Goal: Task Accomplishment & Management: Manage account settings

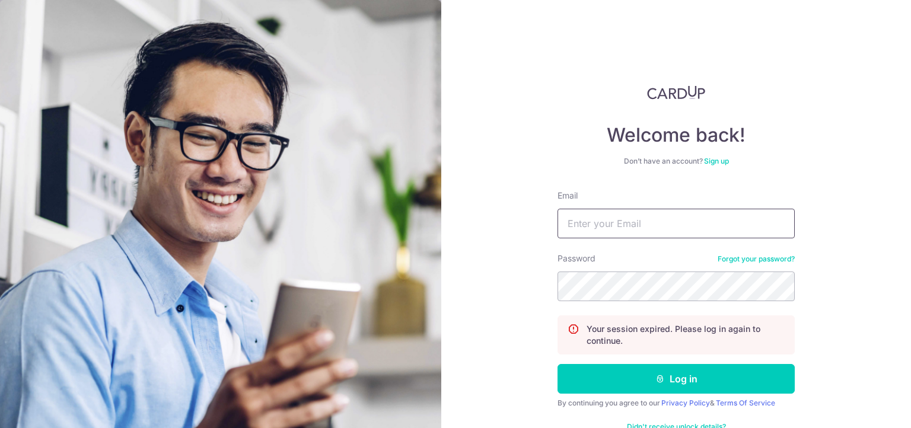
click at [684, 226] on input "Email" at bounding box center [676, 224] width 237 height 30
type input "[EMAIL_ADDRESS][DOMAIN_NAME]"
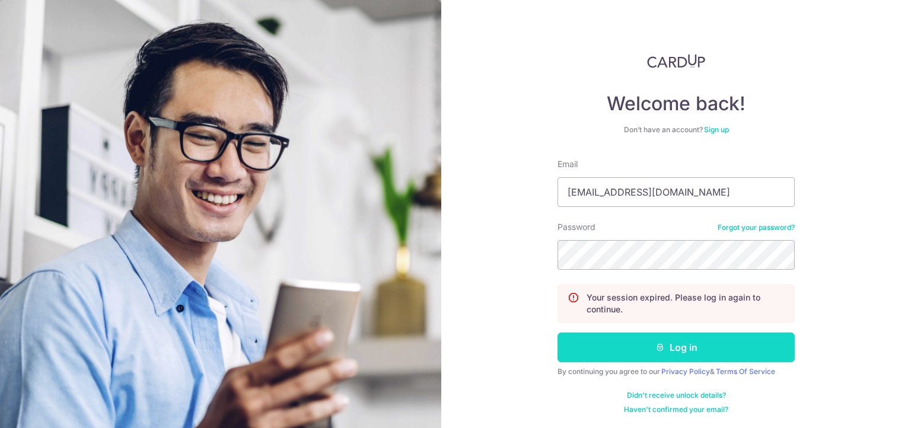
click at [612, 350] on button "Log in" at bounding box center [676, 348] width 237 height 30
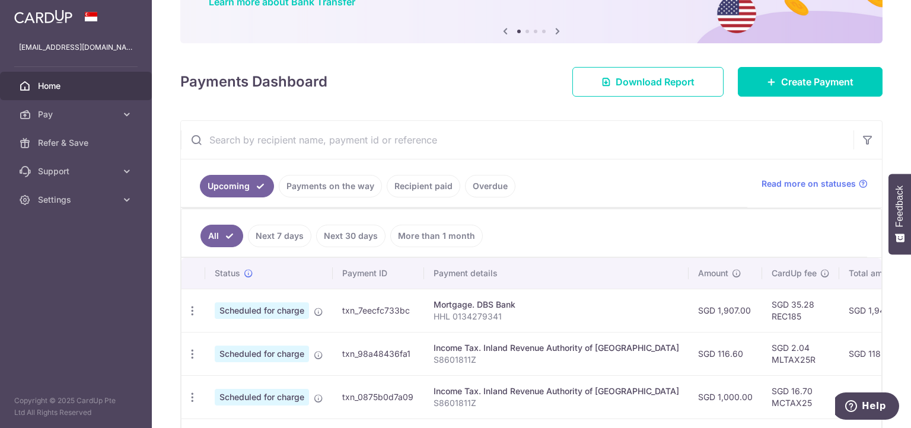
scroll to position [110, 0]
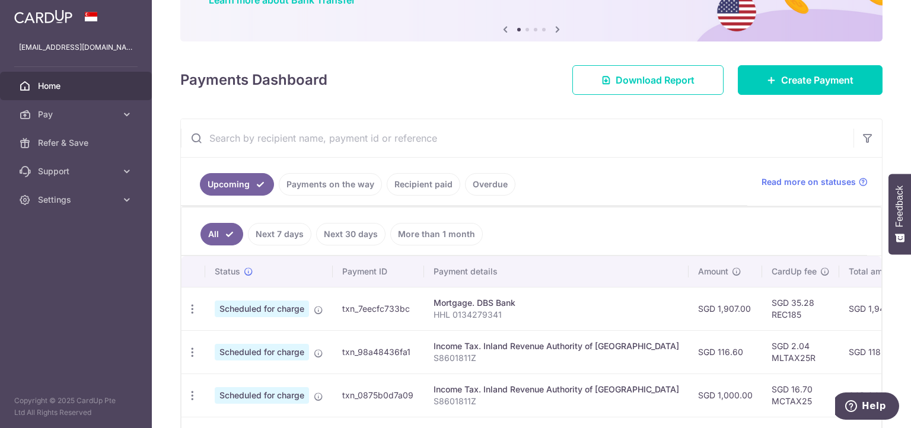
click at [433, 239] on link "More than 1 month" at bounding box center [436, 234] width 93 height 23
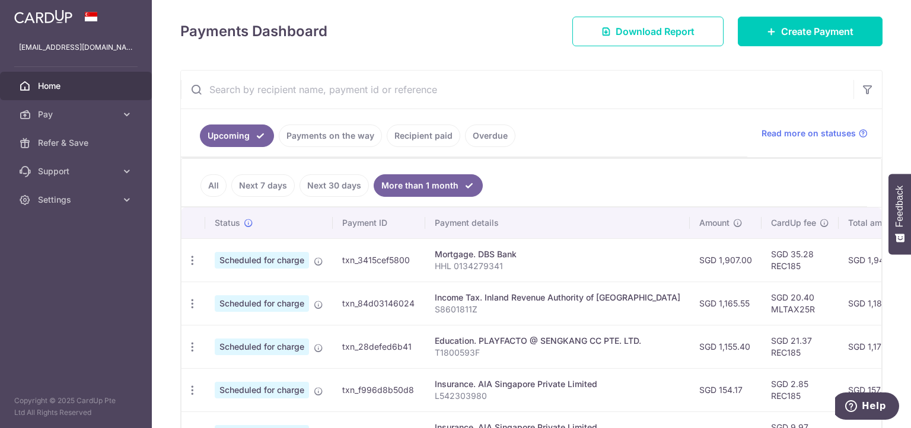
scroll to position [155, 0]
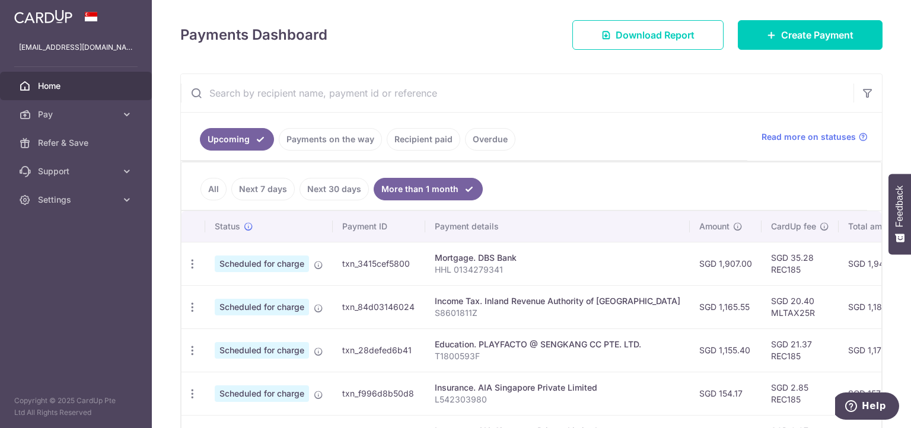
click at [582, 89] on input "text" at bounding box center [517, 93] width 673 height 38
paste input "txn_a7ba9390729"
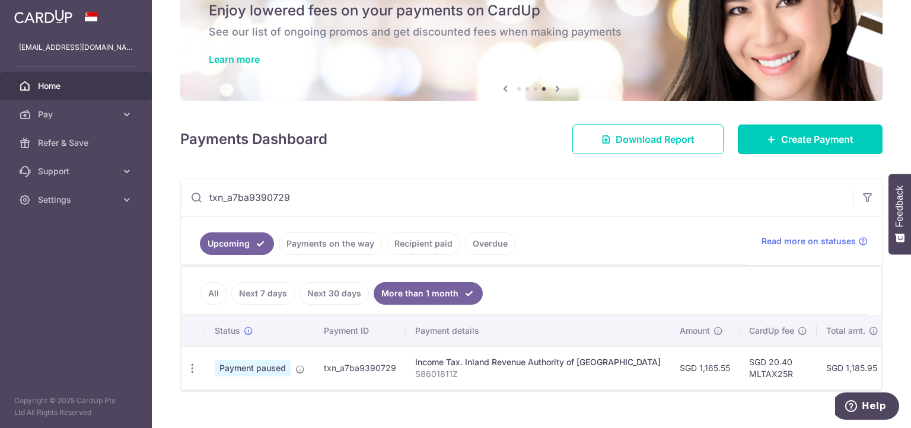
scroll to position [75, 0]
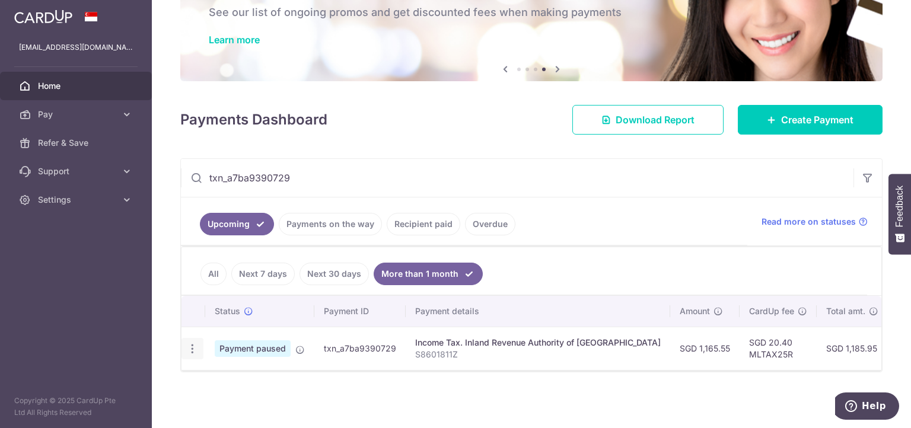
type input "txn_a7ba9390729"
click at [193, 343] on icon "button" at bounding box center [192, 349] width 12 height 12
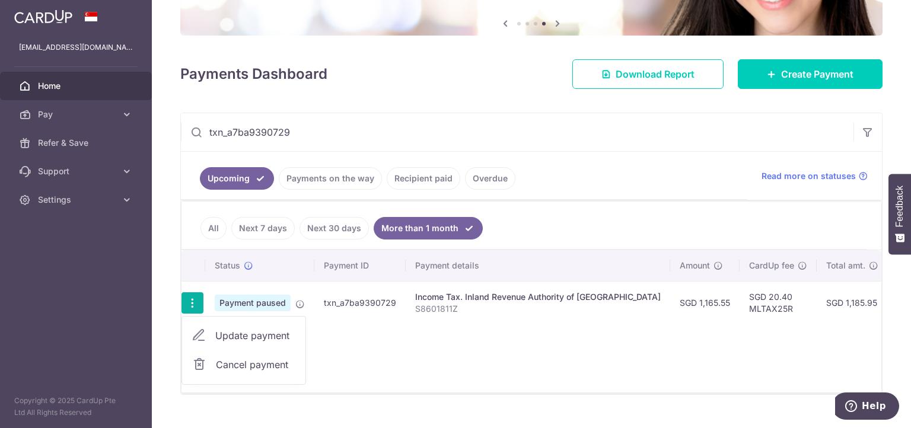
scroll to position [117, 0]
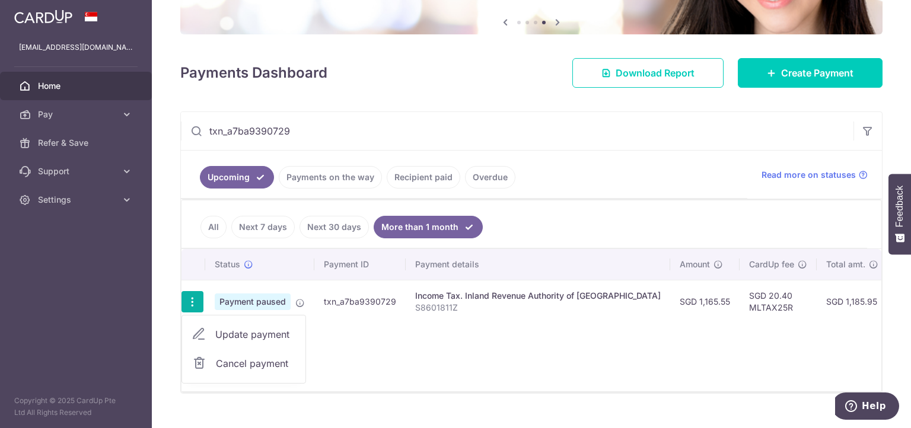
click at [228, 359] on span "Cancel payment" at bounding box center [255, 364] width 79 height 14
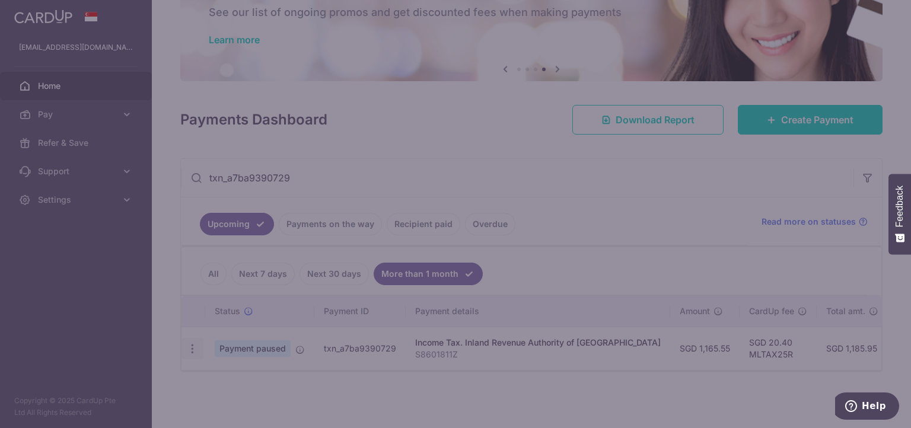
scroll to position [75, 0]
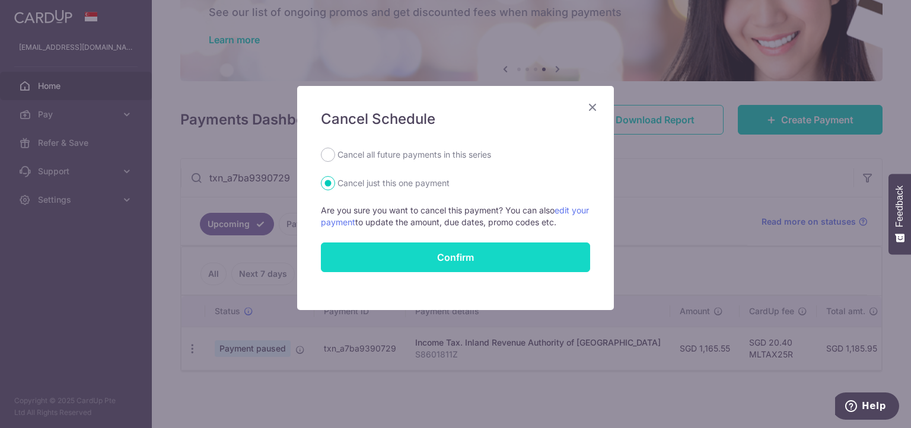
click at [392, 257] on button "Confirm" at bounding box center [455, 258] width 269 height 30
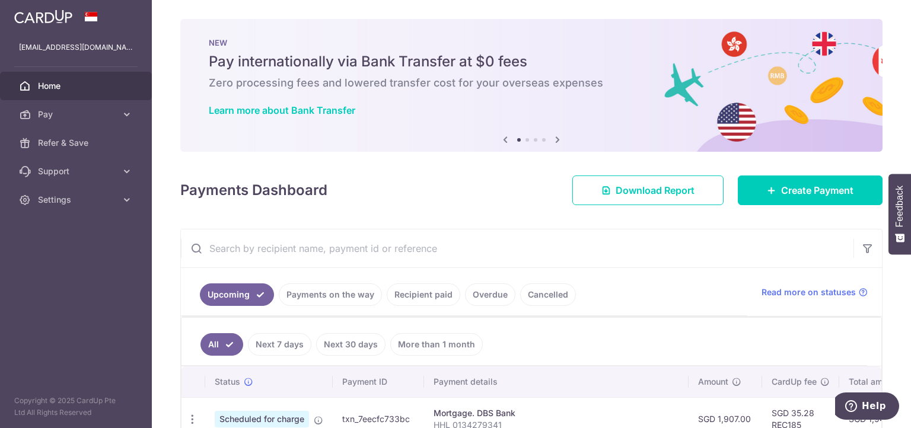
click at [395, 250] on input "text" at bounding box center [517, 249] width 673 height 38
paste input "txn_e227470e2cc"
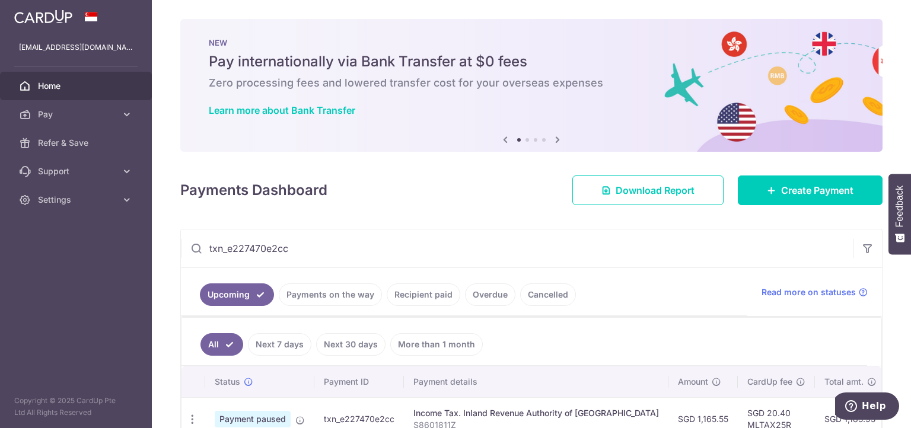
scroll to position [75, 0]
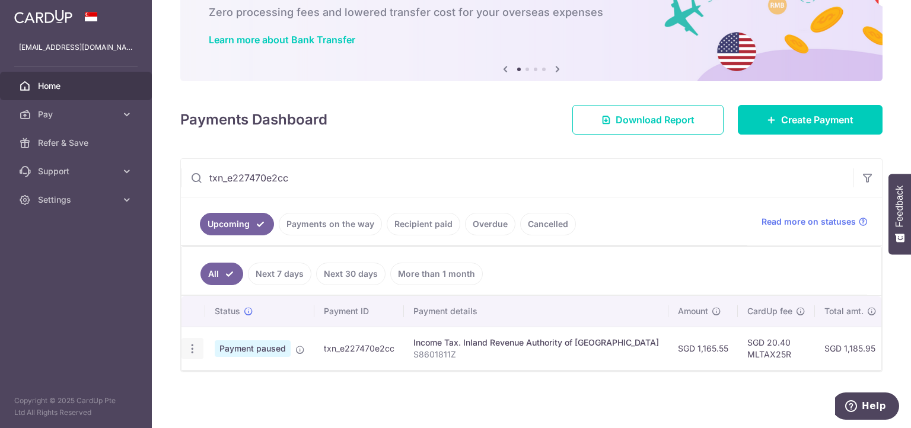
type input "txn_e227470e2cc"
click at [193, 343] on icon "button" at bounding box center [192, 349] width 12 height 12
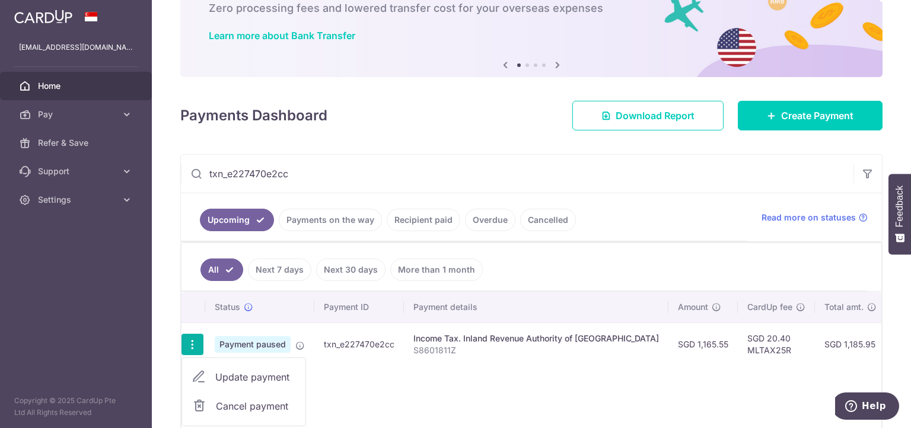
click at [238, 405] on span "Cancel payment" at bounding box center [255, 406] width 79 height 14
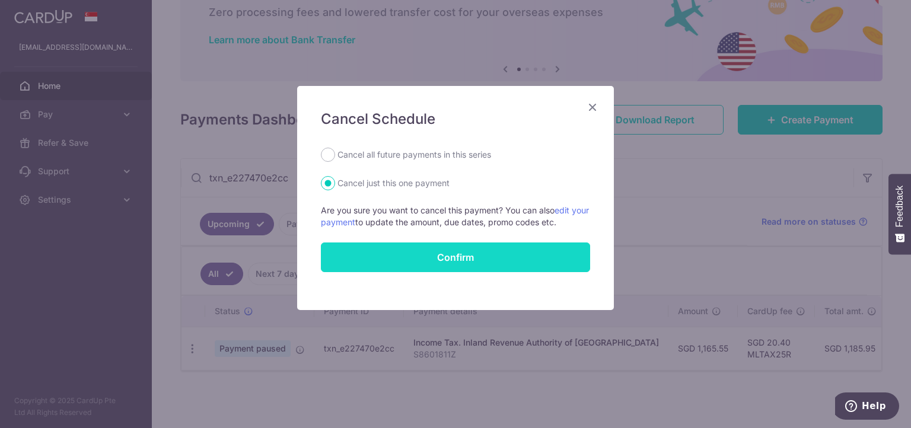
click at [416, 254] on button "Confirm" at bounding box center [455, 258] width 269 height 30
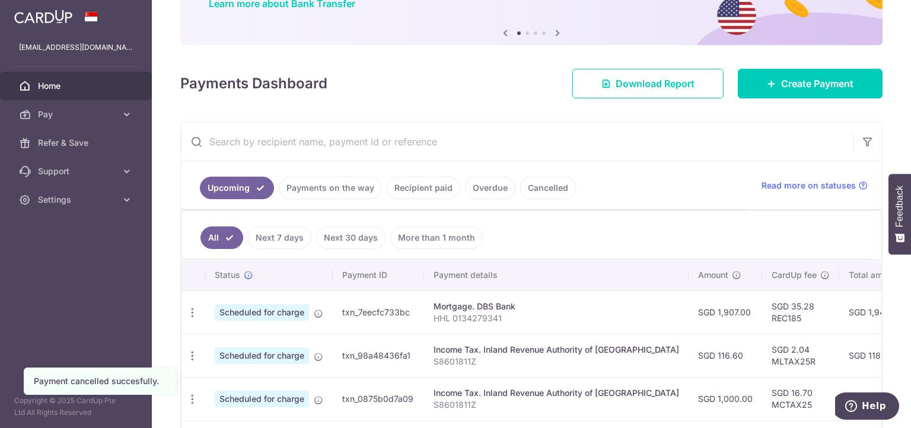
scroll to position [108, 0]
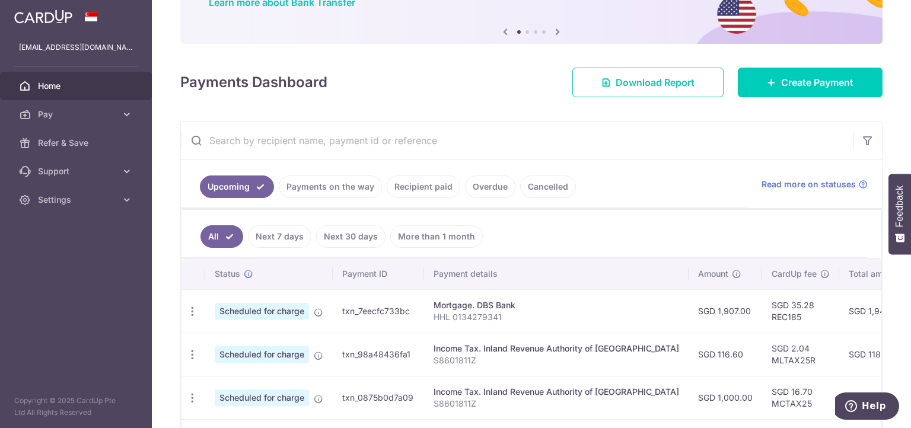
click at [400, 138] on input "text" at bounding box center [517, 141] width 673 height 38
paste input "txn_732fd102435"
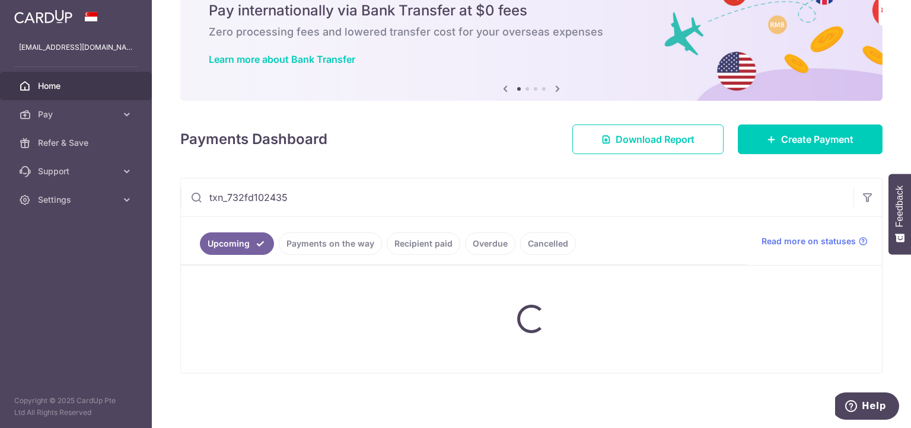
scroll to position [75, 0]
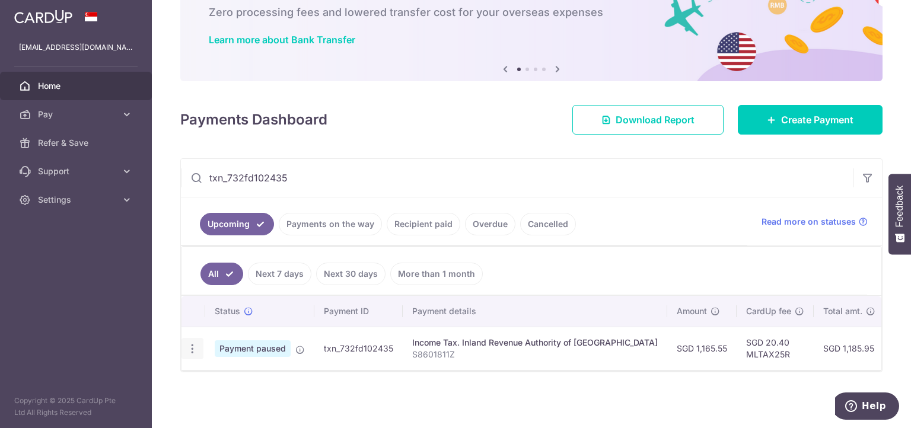
type input "txn_732fd102435"
click at [192, 343] on icon "button" at bounding box center [192, 349] width 12 height 12
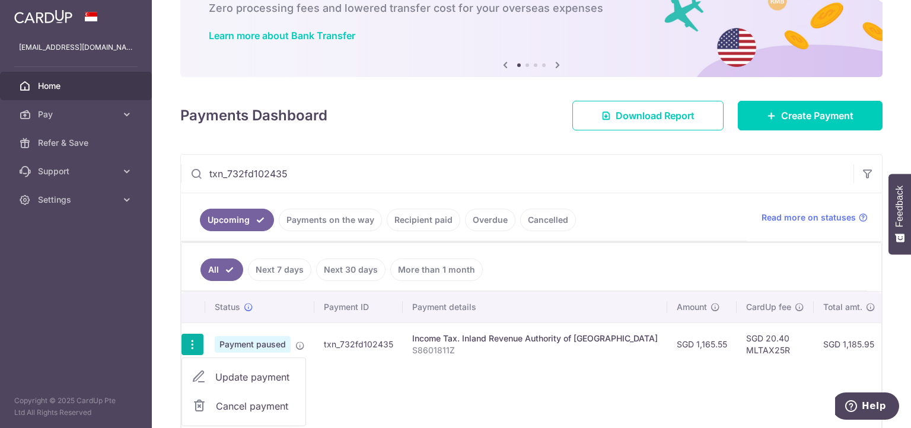
click at [226, 403] on span "Cancel payment" at bounding box center [255, 406] width 79 height 14
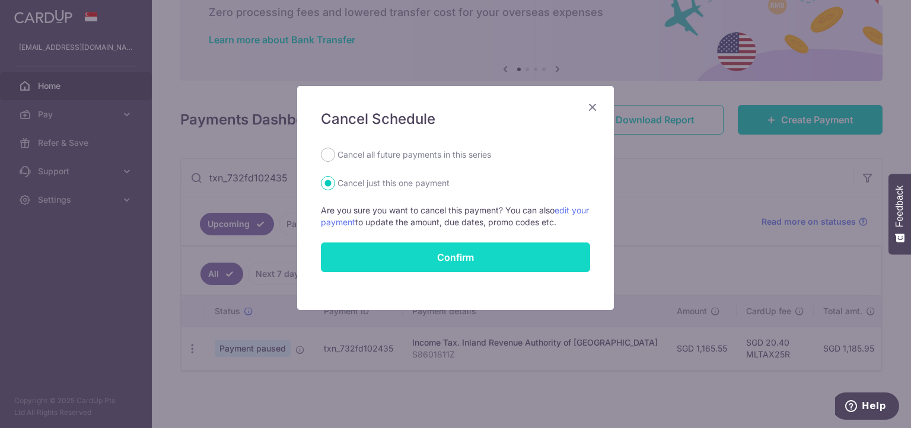
click at [447, 260] on button "Confirm" at bounding box center [455, 258] width 269 height 30
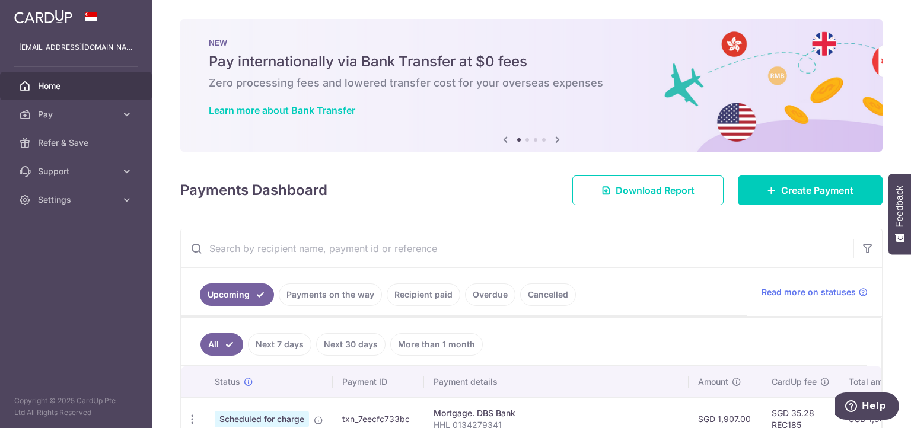
click at [319, 260] on input "text" at bounding box center [517, 249] width 673 height 38
paste input "txn_ff4fc7ab900"
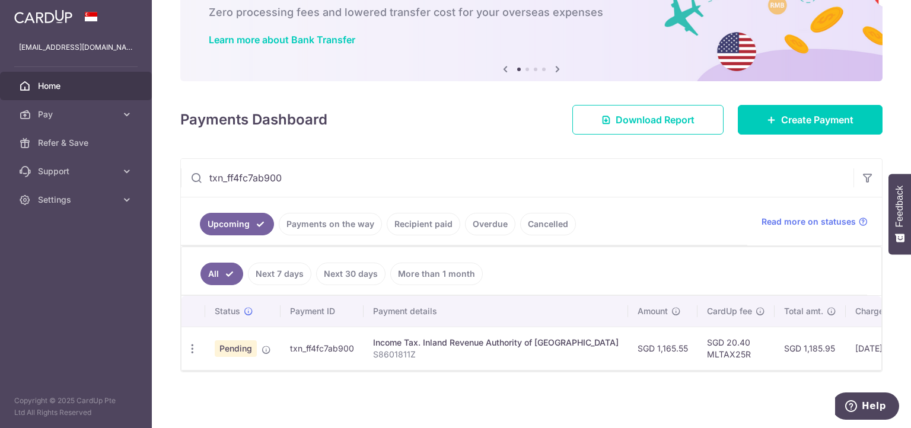
scroll to position [75, 0]
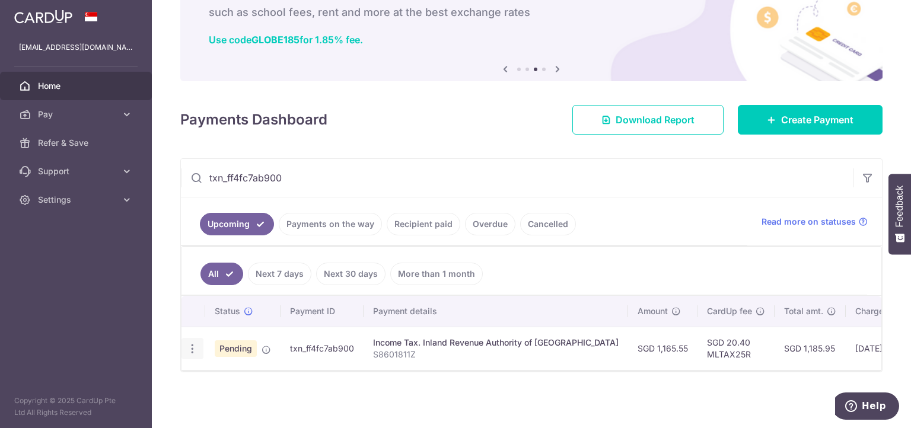
type input "txn_ff4fc7ab900"
click at [192, 343] on icon "button" at bounding box center [192, 349] width 12 height 12
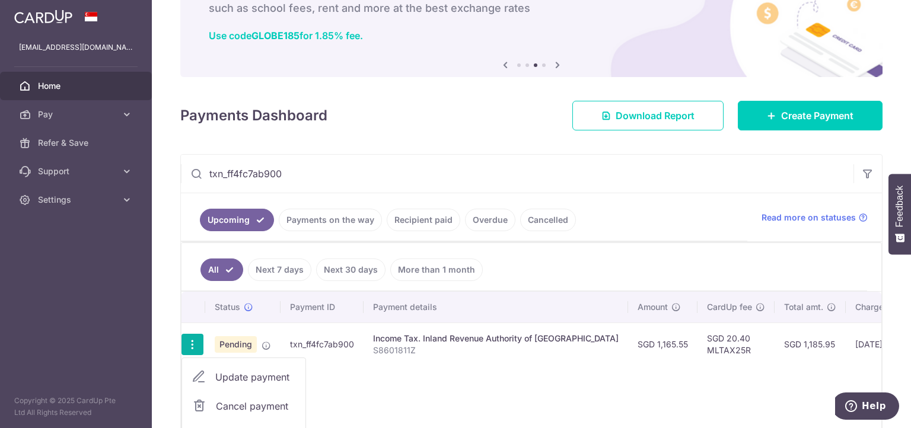
click at [231, 331] on td "Pending" at bounding box center [242, 344] width 75 height 43
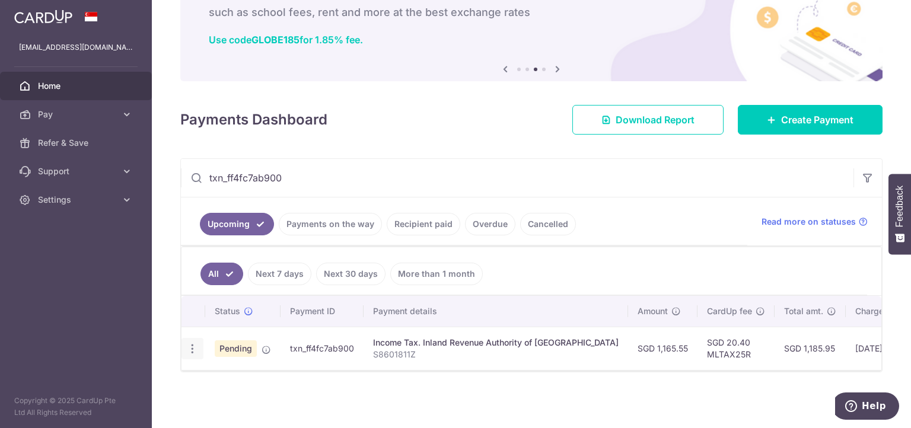
click at [195, 343] on icon "button" at bounding box center [192, 349] width 12 height 12
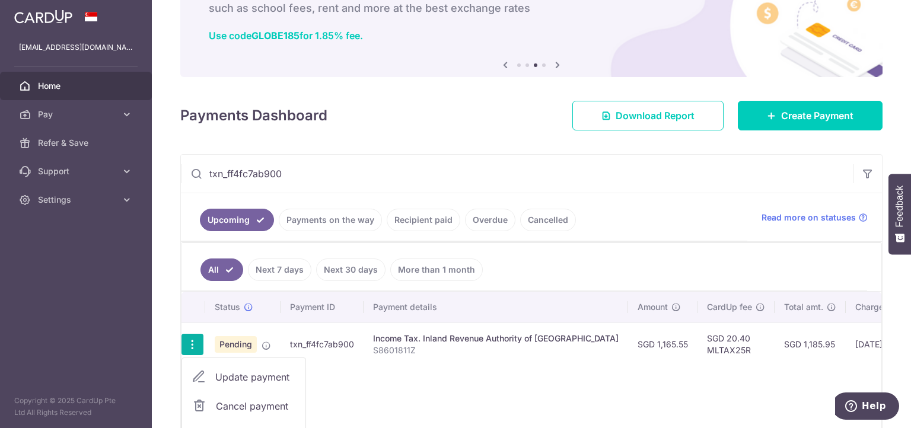
click at [218, 402] on span "Cancel payment" at bounding box center [255, 406] width 79 height 14
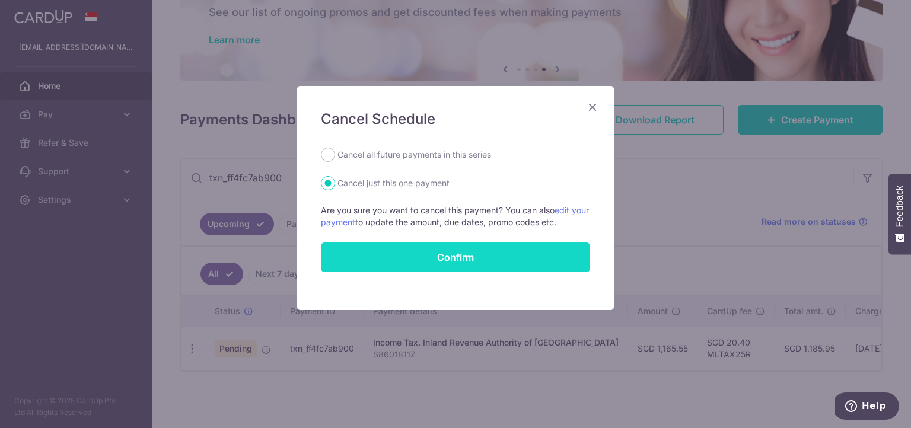
click at [389, 245] on button "Confirm" at bounding box center [455, 258] width 269 height 30
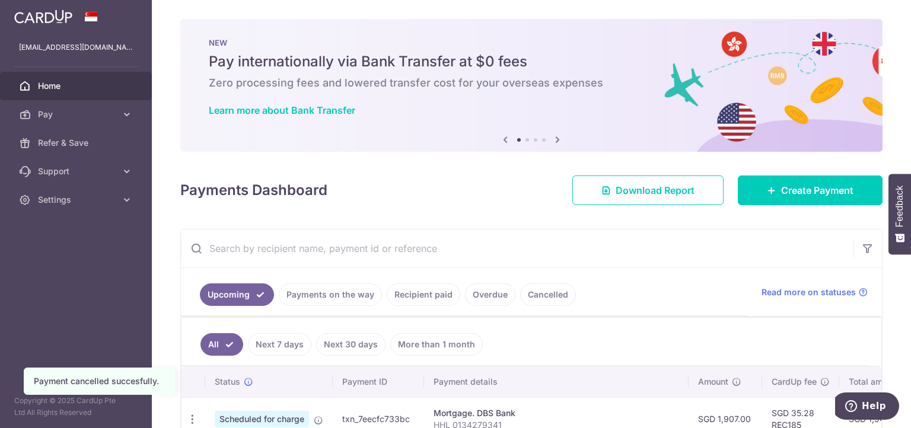
click at [359, 244] on input "text" at bounding box center [517, 249] width 673 height 38
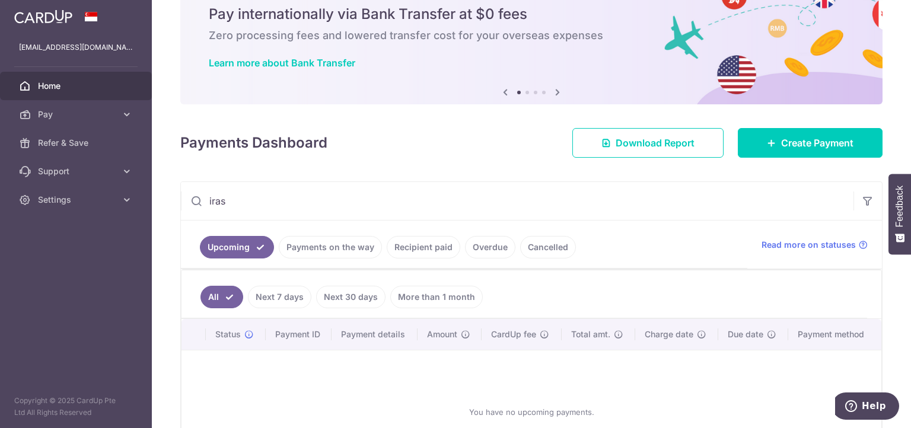
scroll to position [47, 0]
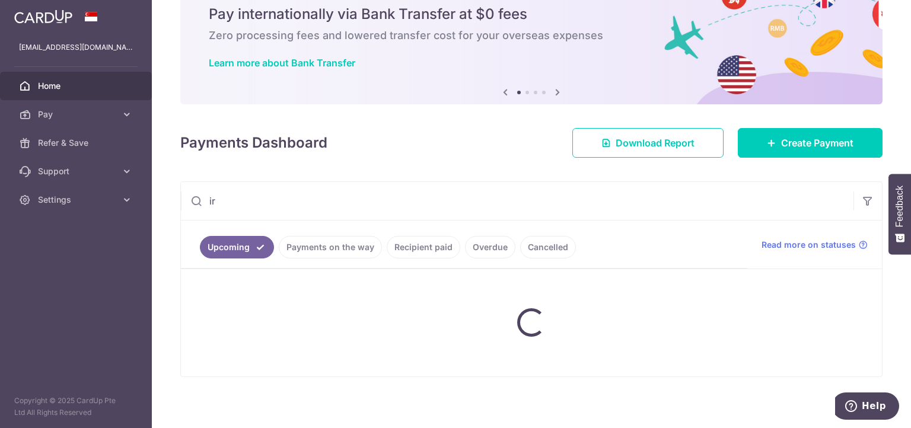
type input "i"
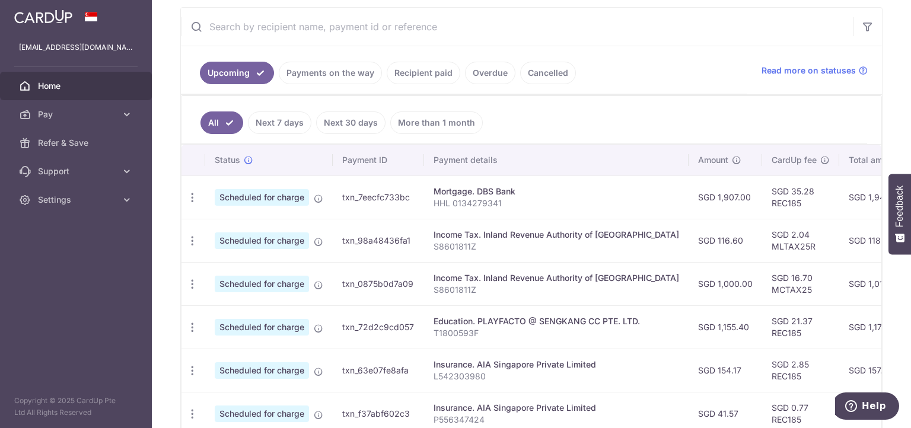
scroll to position [225, 0]
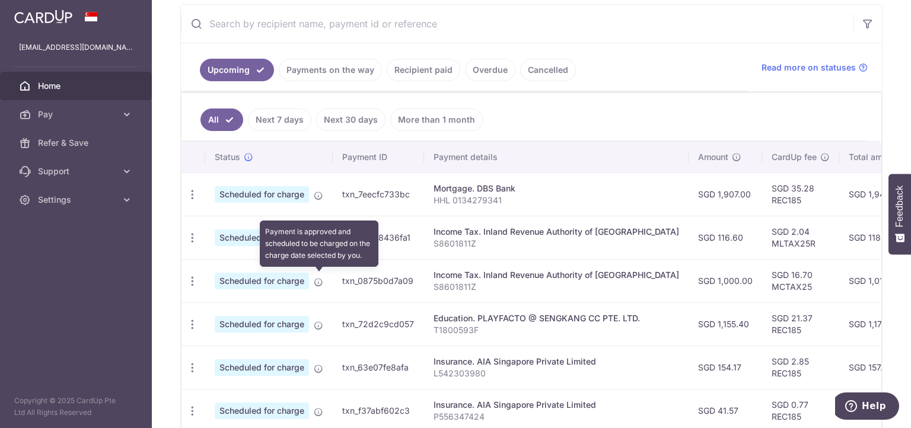
click at [320, 278] on icon at bounding box center [318, 282] width 9 height 9
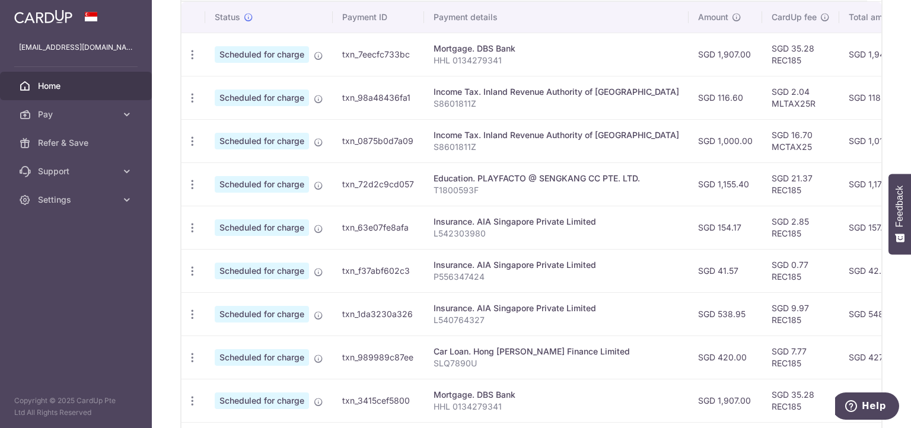
scroll to position [364, 0]
click at [266, 283] on td "Scheduled for charge" at bounding box center [269, 271] width 128 height 43
click at [193, 143] on icon "button" at bounding box center [192, 142] width 12 height 12
click at [227, 177] on span "Update payment" at bounding box center [255, 174] width 81 height 14
radio input "true"
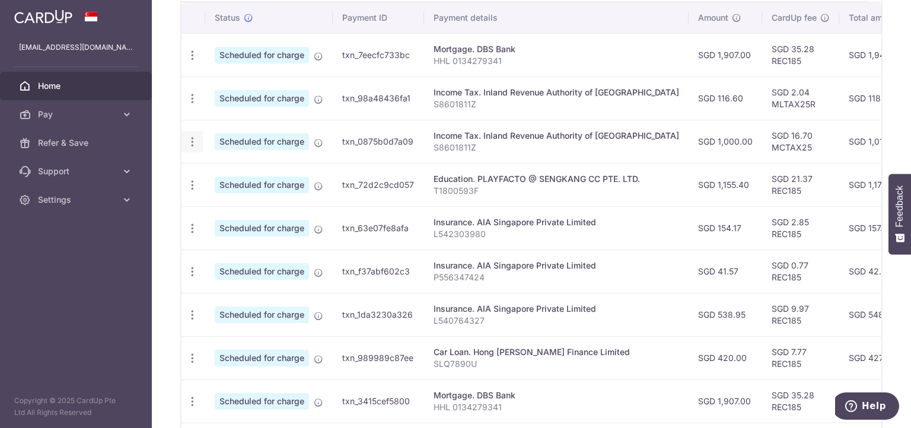
type input "1,000.00"
type input "[DATE]"
type input "S8601811Z"
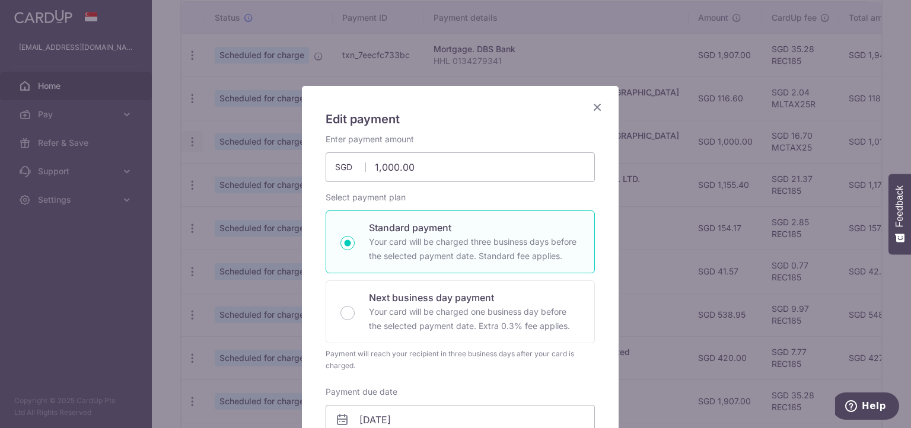
type input "MCTAX25"
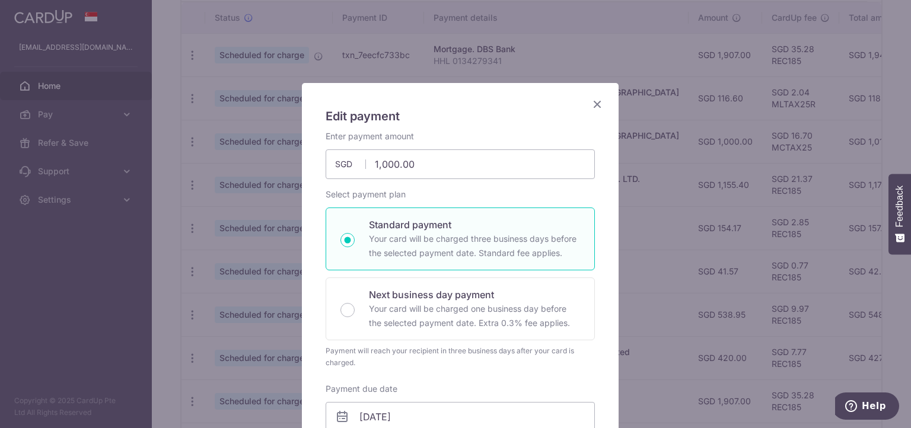
scroll to position [0, 0]
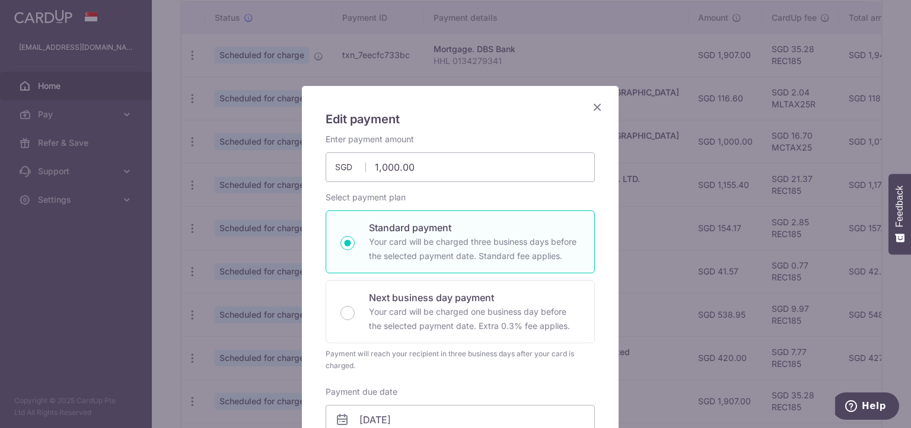
click at [596, 105] on icon "Close" at bounding box center [597, 107] width 14 height 15
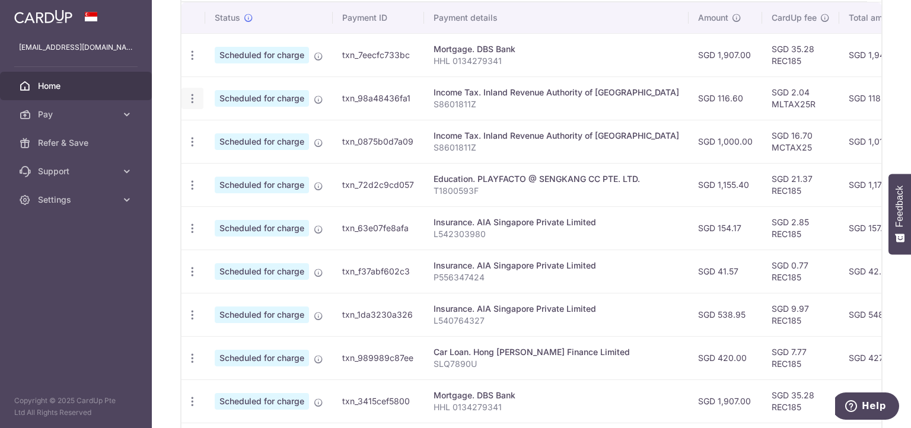
click at [193, 97] on icon "button" at bounding box center [192, 99] width 12 height 12
click at [215, 127] on span "Update payment" at bounding box center [255, 131] width 81 height 14
type input "116.60"
radio input "true"
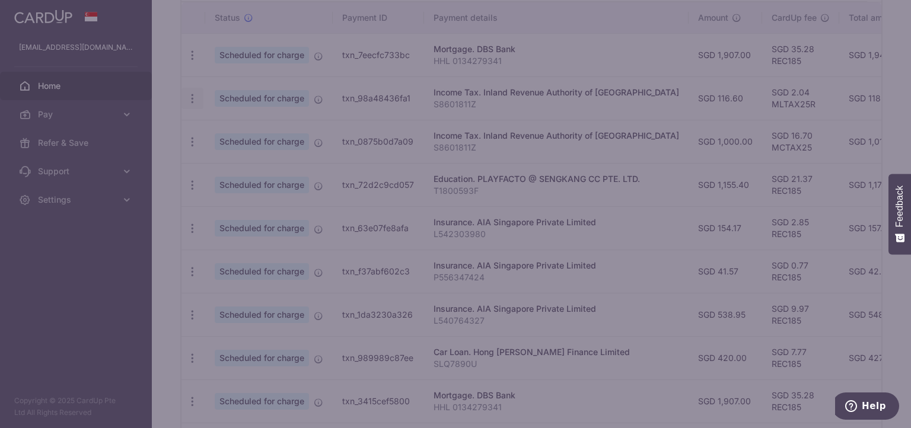
type input "MLTAX25R"
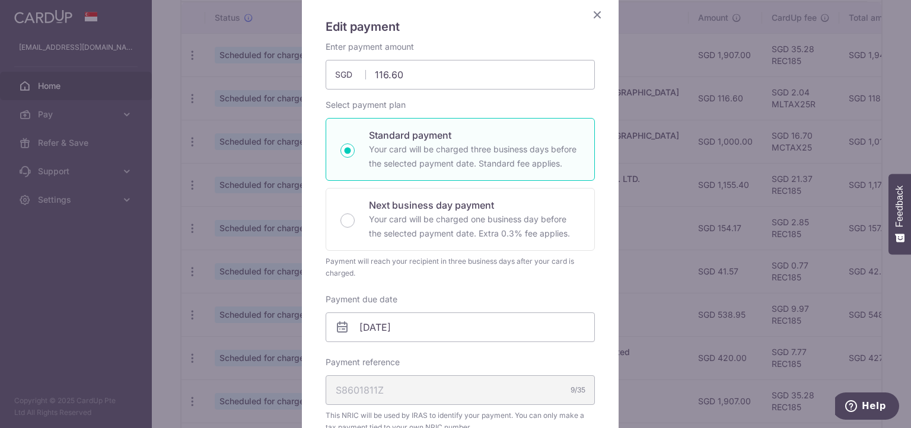
scroll to position [24, 0]
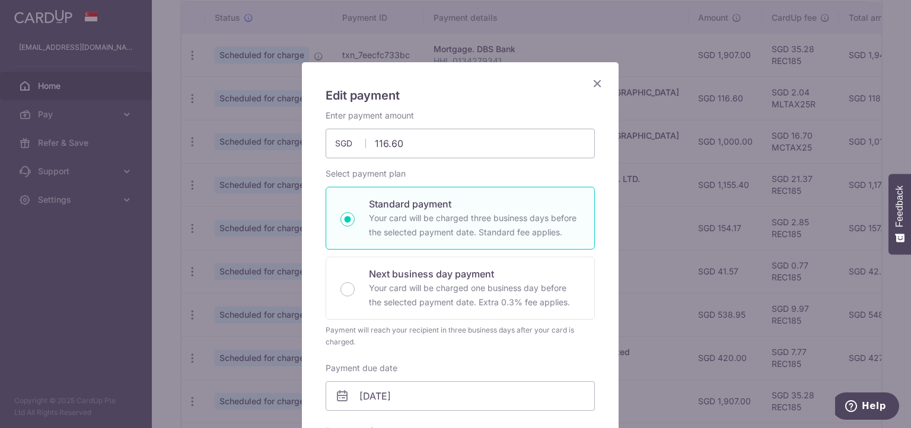
click at [590, 88] on icon "Close" at bounding box center [597, 83] width 14 height 15
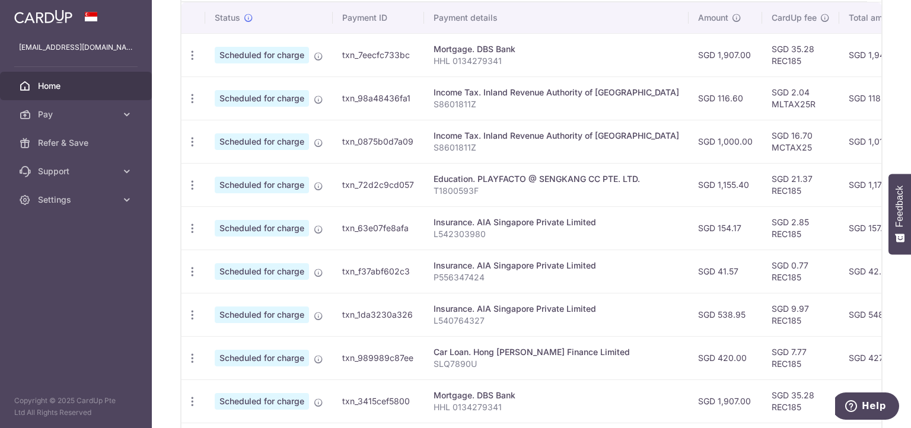
scroll to position [492, 0]
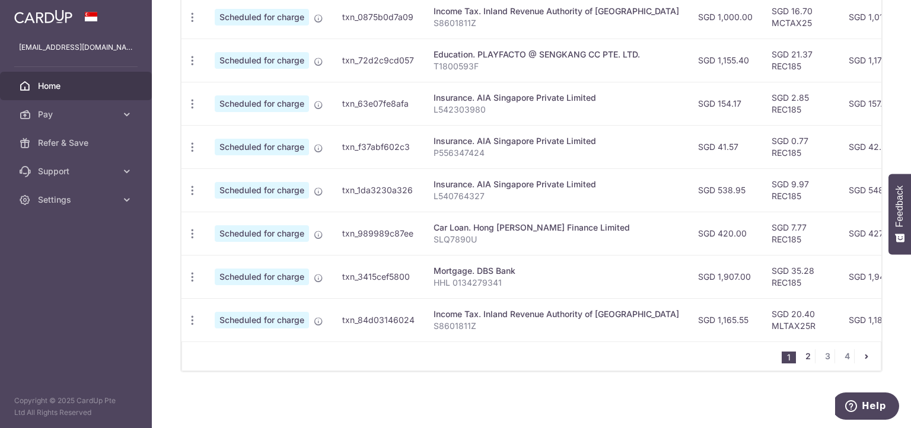
click at [807, 357] on link "2" at bounding box center [808, 356] width 14 height 14
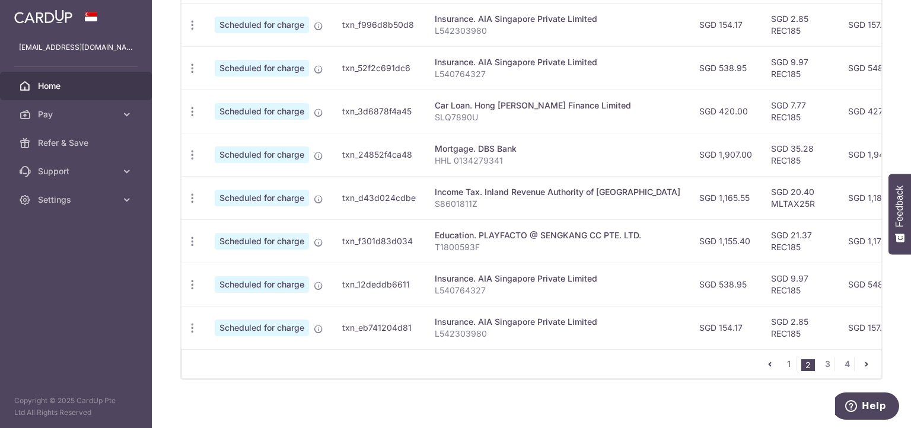
scroll to position [483, 0]
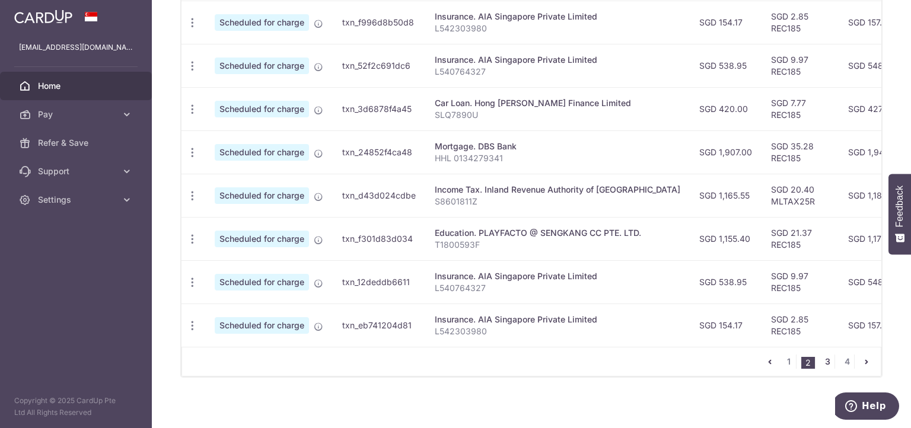
click at [825, 363] on link "3" at bounding box center [827, 362] width 14 height 14
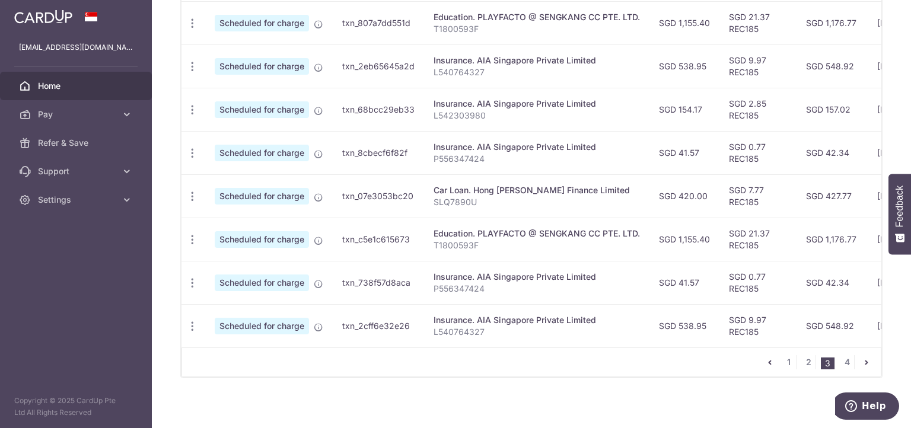
scroll to position [492, 0]
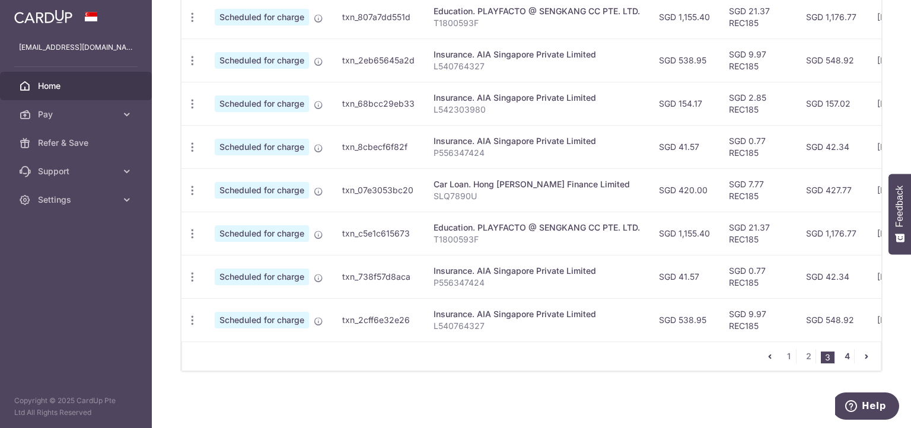
click at [841, 356] on link "4" at bounding box center [847, 356] width 14 height 14
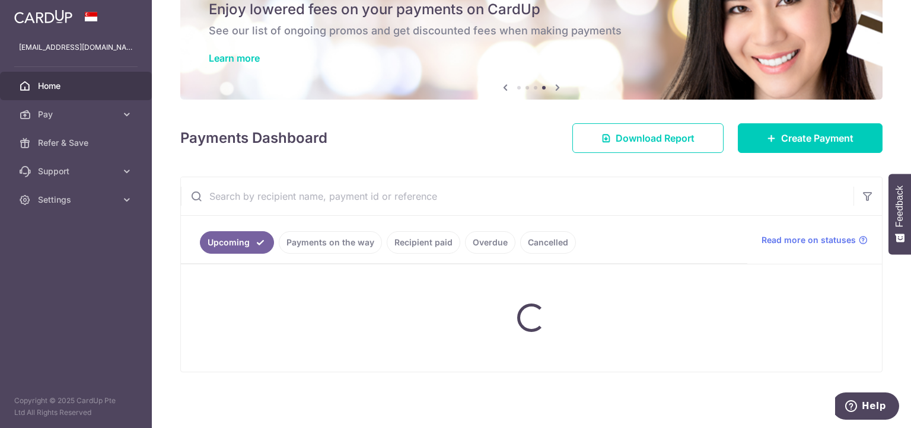
scroll to position [51, 0]
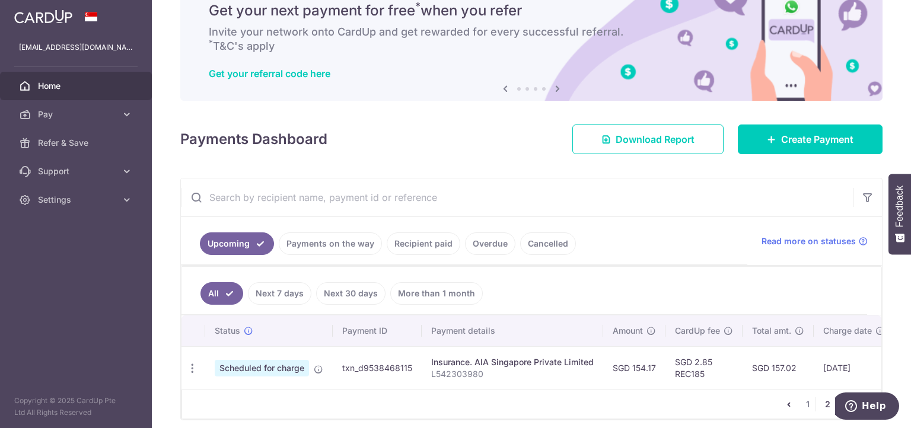
click at [823, 409] on link "2" at bounding box center [827, 404] width 14 height 14
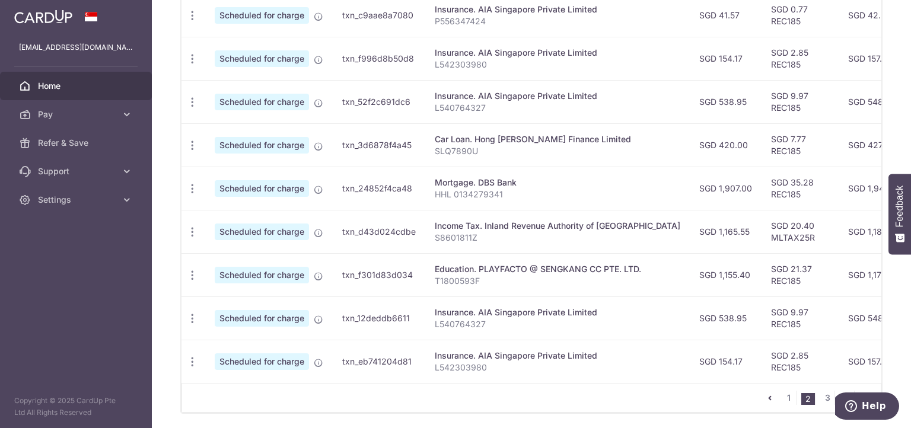
scroll to position [449, 0]
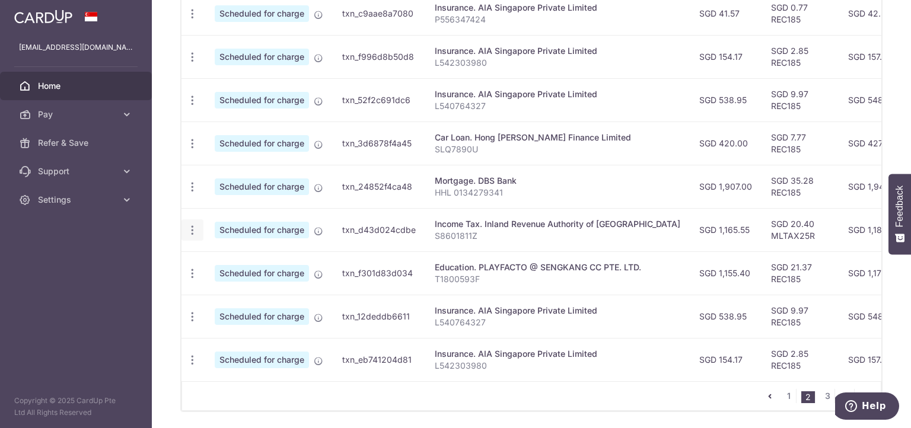
click at [193, 228] on icon "button" at bounding box center [192, 230] width 12 height 12
click at [234, 259] on span "Update payment" at bounding box center [255, 263] width 81 height 14
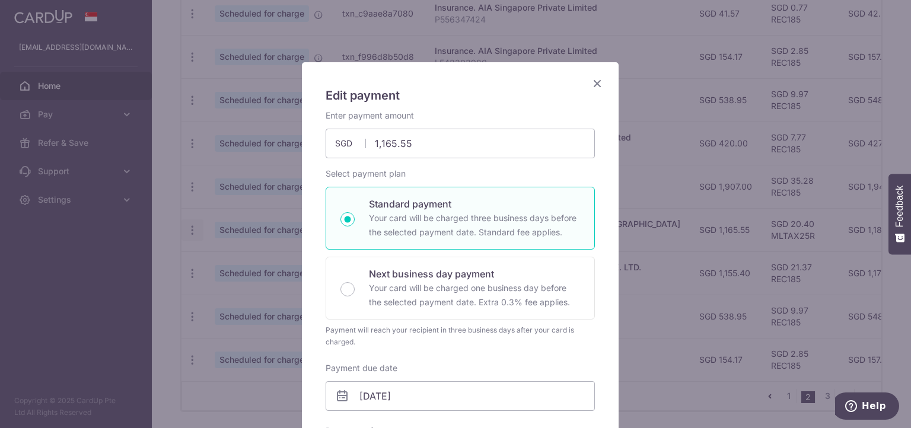
scroll to position [0, 0]
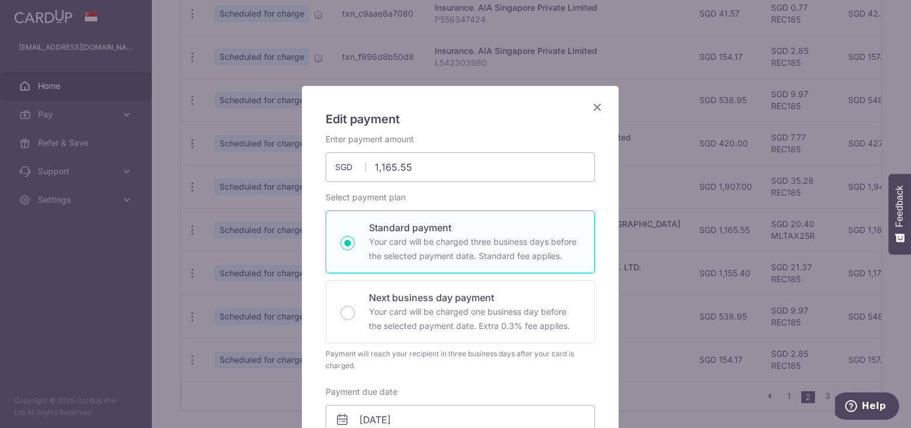
click at [599, 109] on icon "Close" at bounding box center [597, 107] width 14 height 15
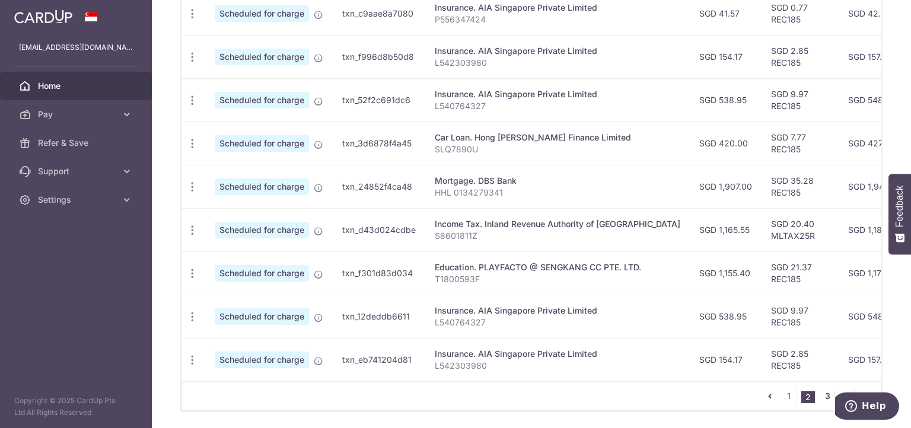
click at [823, 402] on link "3" at bounding box center [827, 396] width 14 height 14
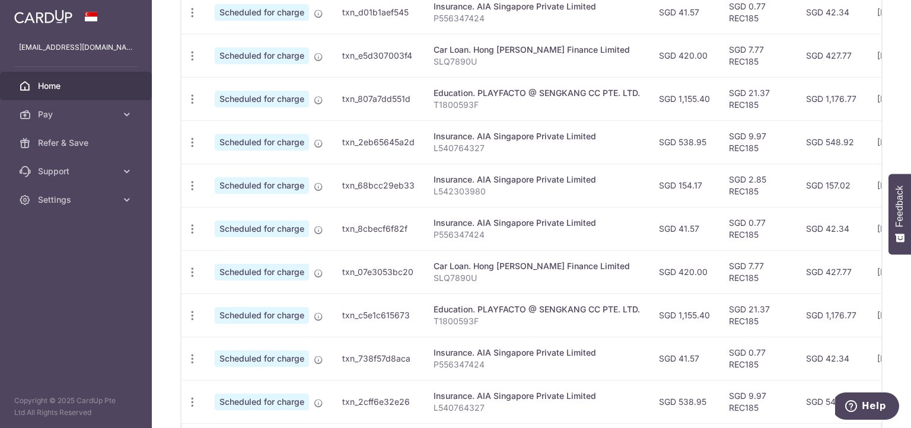
scroll to position [492, 0]
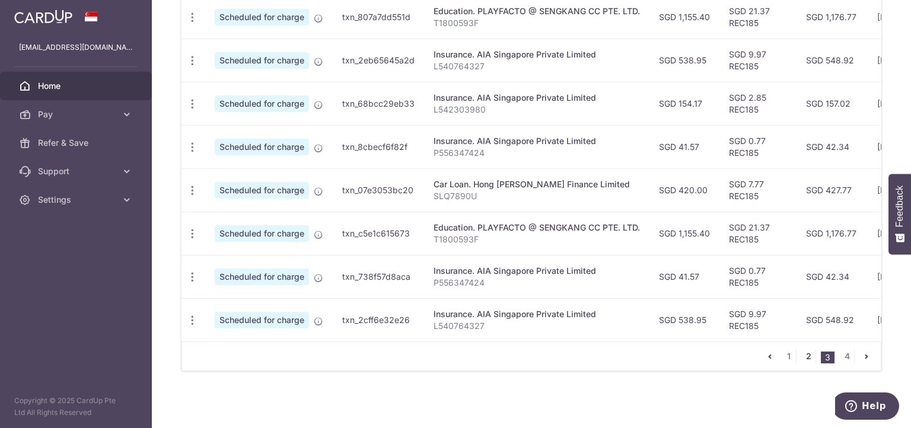
click at [807, 359] on link "2" at bounding box center [808, 356] width 14 height 14
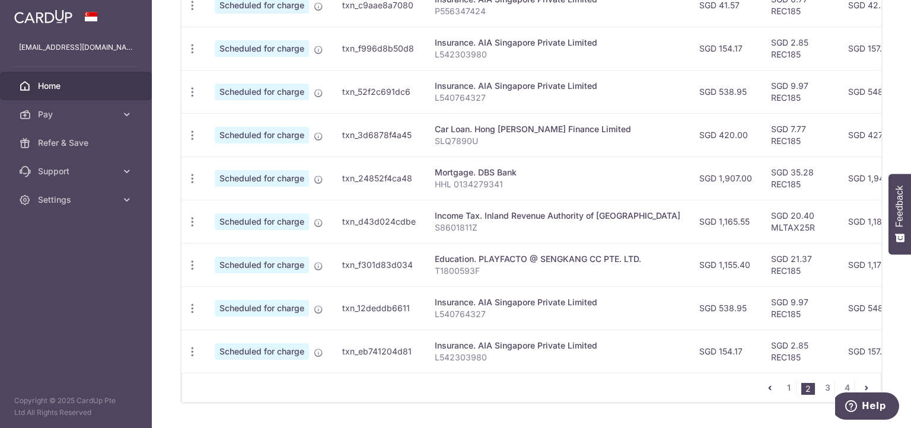
scroll to position [458, 0]
click at [190, 216] on icon "button" at bounding box center [192, 221] width 12 height 12
click at [226, 253] on span "Update payment" at bounding box center [255, 254] width 81 height 14
radio input "true"
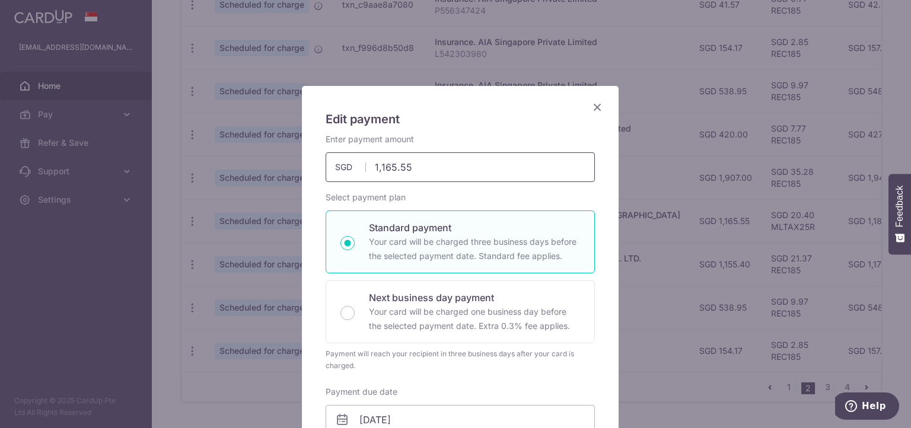
drag, startPoint x: 422, startPoint y: 170, endPoint x: 295, endPoint y: 161, distance: 127.8
click at [295, 161] on div "Edit payment By clicking apply, you will make changes to all payments to Inland…" at bounding box center [455, 214] width 911 height 428
paste input "690.77"
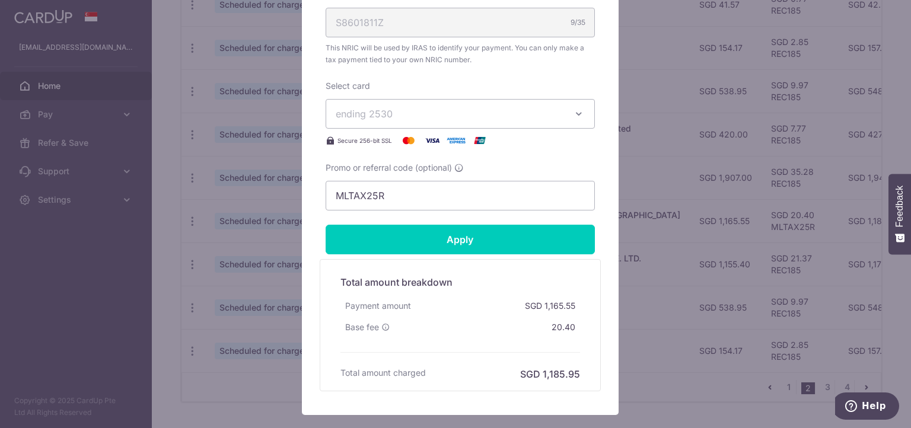
scroll to position [464, 0]
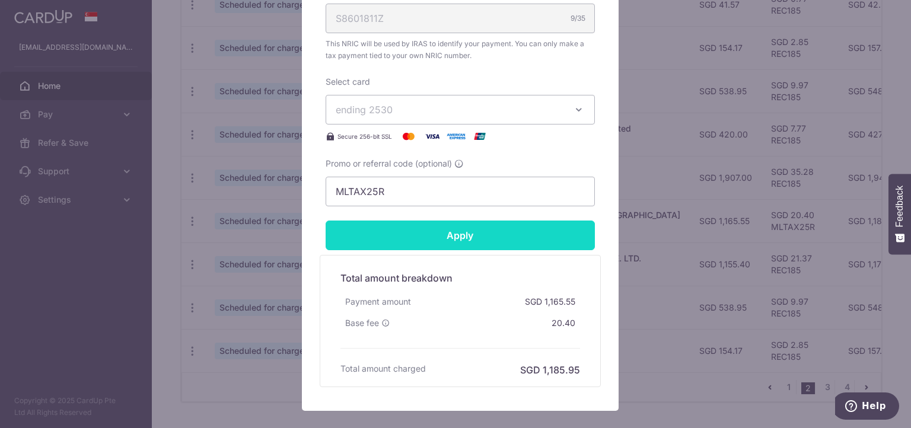
type input "690.77"
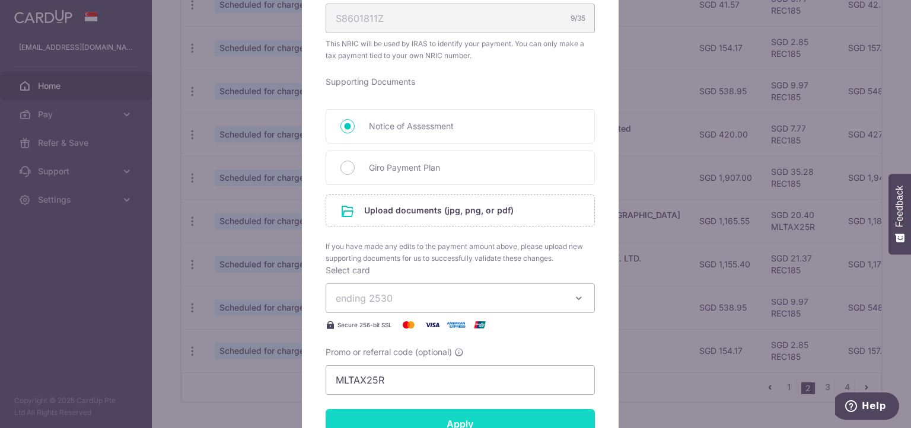
click at [464, 242] on form "By clicking apply, you will make changes to all payments to Inland Revenue Auth…" at bounding box center [460, 122] width 269 height 907
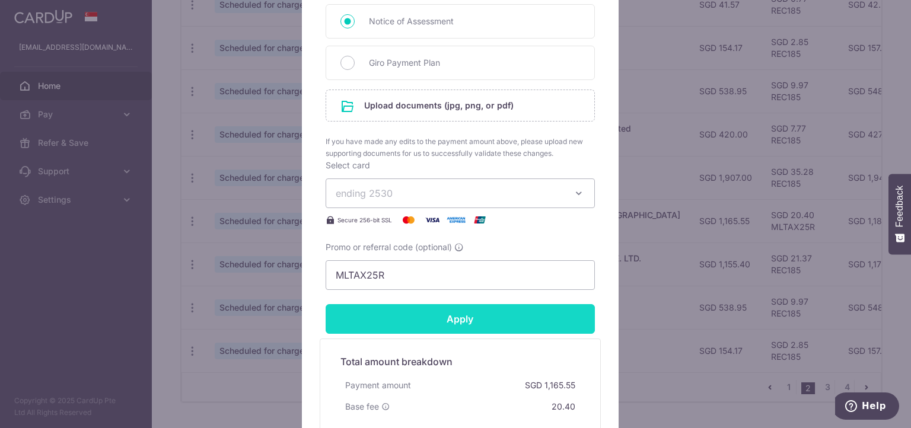
scroll to position [619, 0]
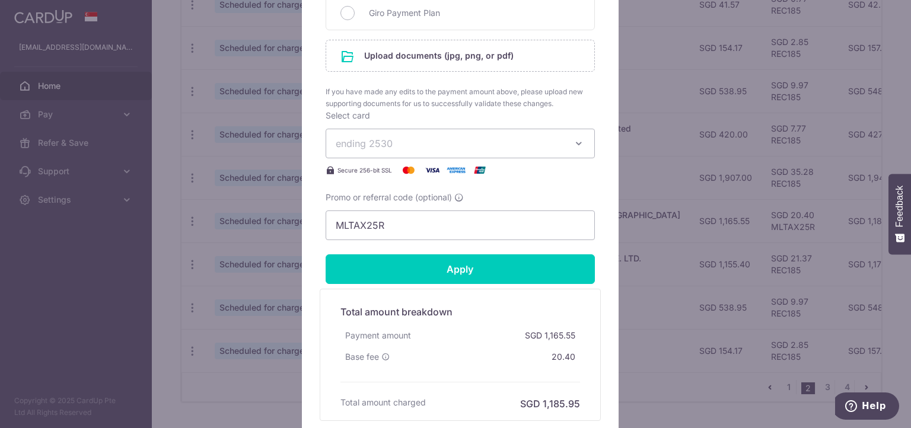
click at [514, 139] on span "ending 2530" at bounding box center [450, 143] width 228 height 14
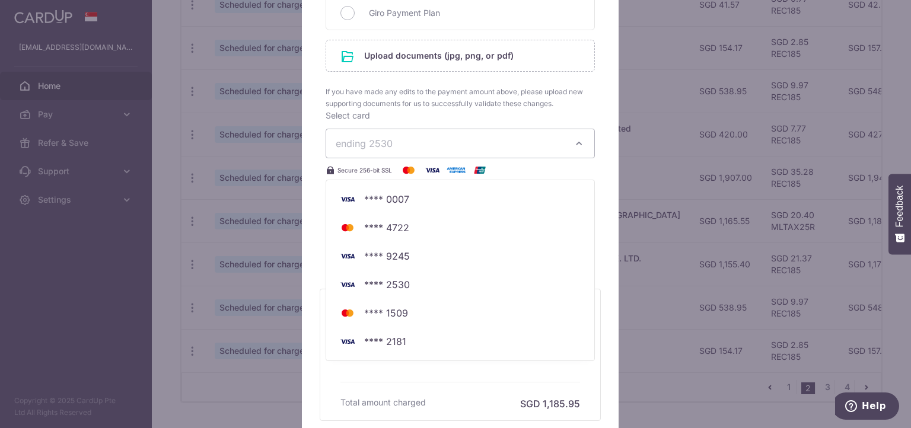
click at [542, 119] on div "Select card ending 2530 **** 0007 **** 4722 **** 9245 **** 2530 **** 1509 **** …" at bounding box center [460, 144] width 269 height 68
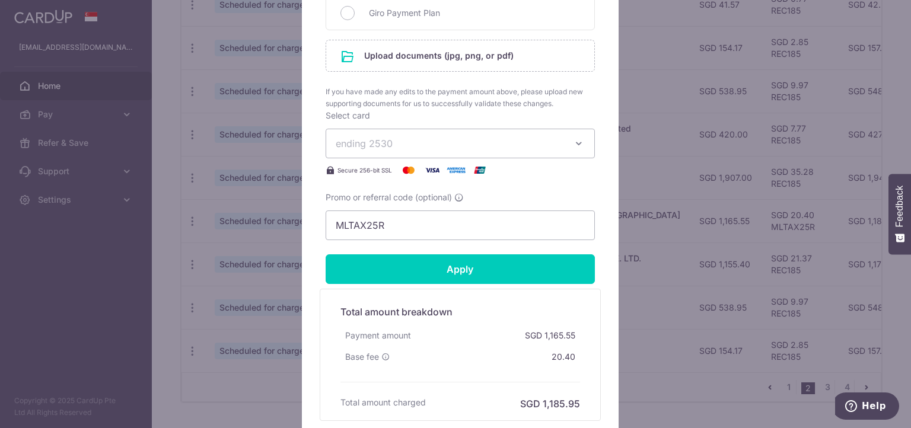
click at [548, 152] on button "ending 2530" at bounding box center [460, 144] width 269 height 30
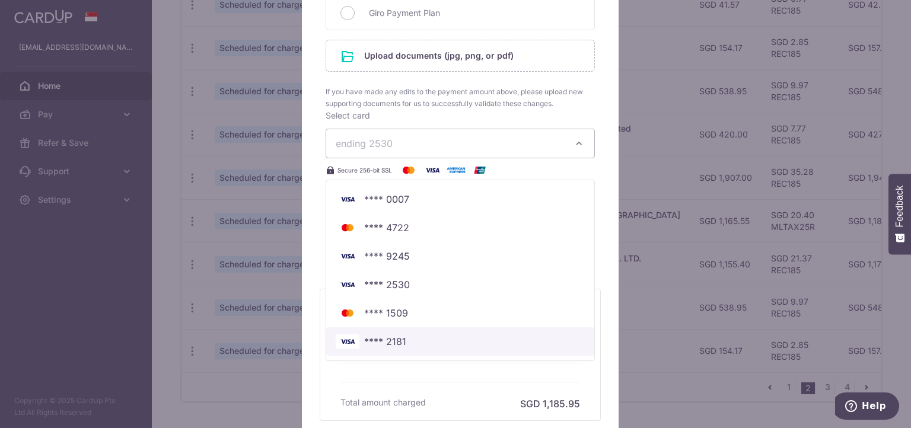
click at [523, 350] on link "**** 2181" at bounding box center [460, 341] width 268 height 28
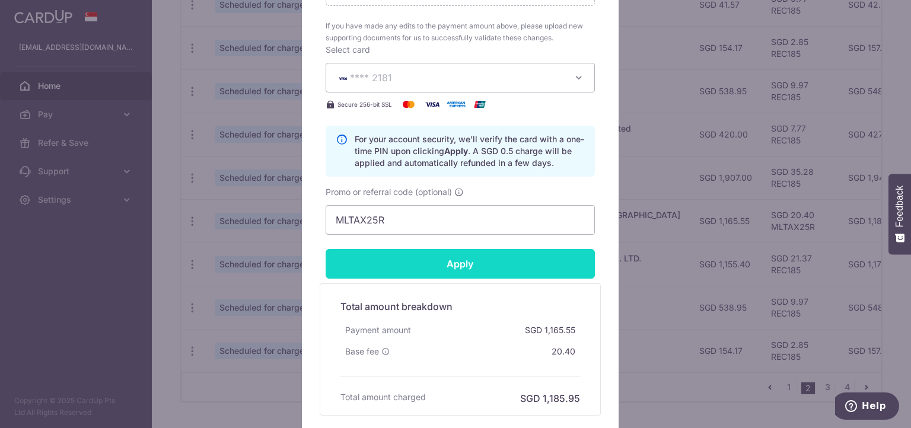
scroll to position [689, 0]
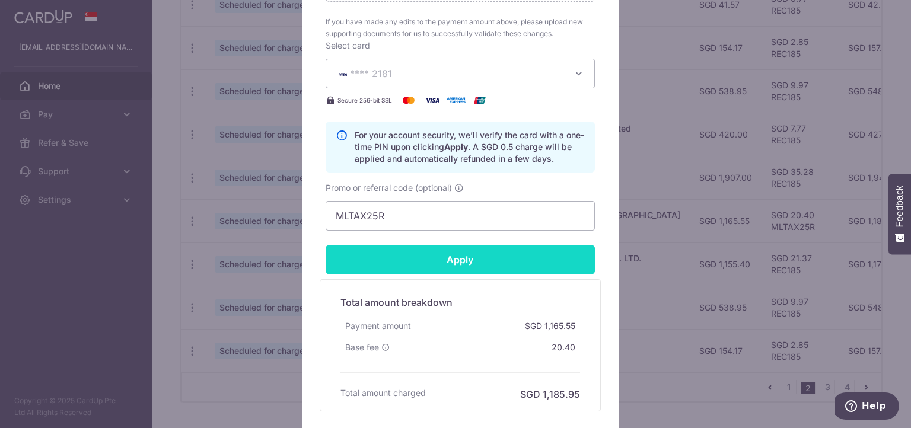
click at [506, 272] on input "Apply" at bounding box center [460, 260] width 269 height 30
type input "Successfully Applied"
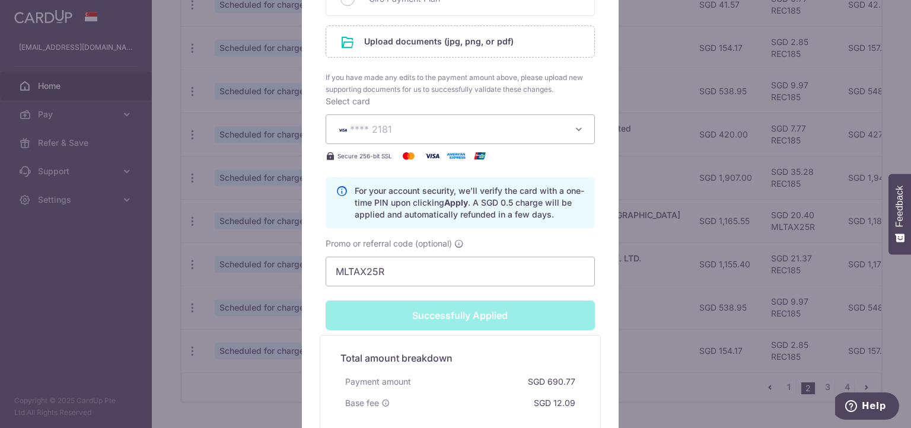
scroll to position [821, 0]
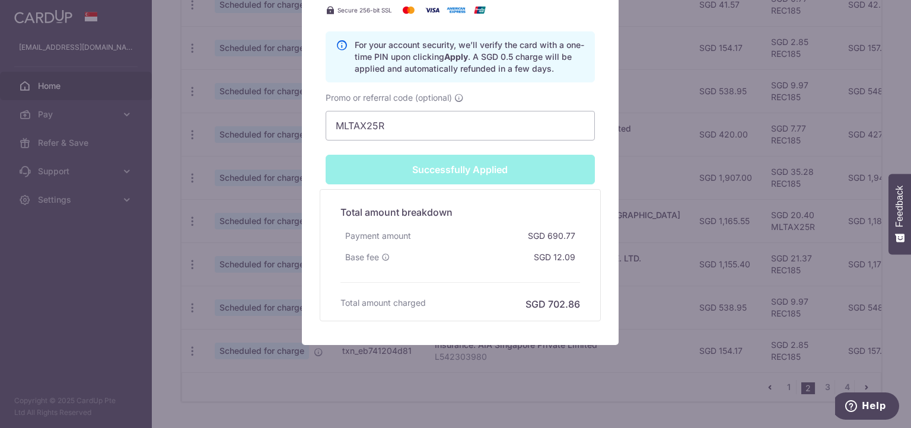
click at [658, 224] on div "Edit payment By clicking apply, you will make changes to all payments to Inland…" at bounding box center [455, 214] width 911 height 428
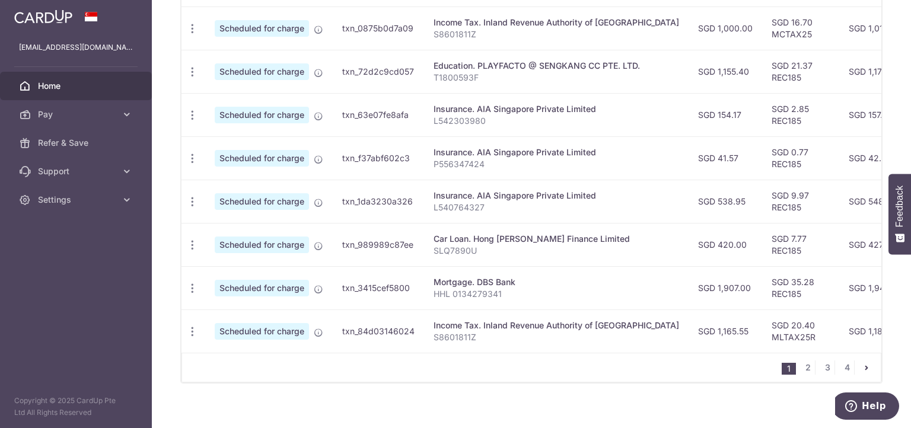
scroll to position [492, 0]
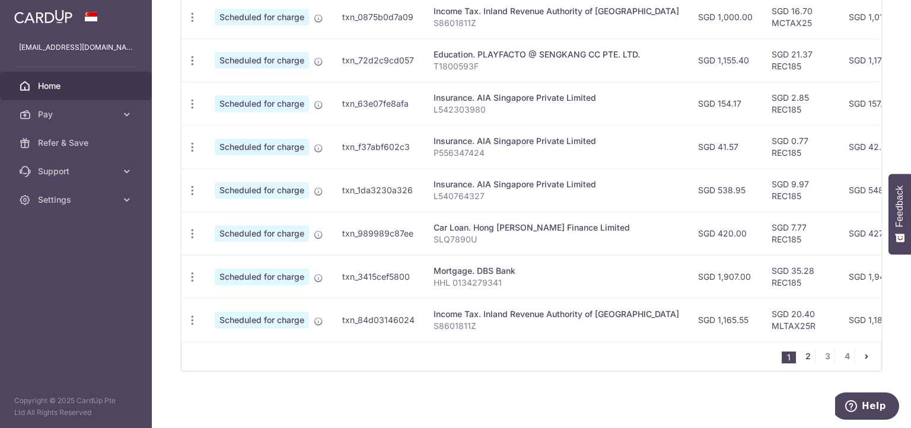
click at [805, 357] on link "2" at bounding box center [808, 356] width 14 height 14
